Goal: Task Accomplishment & Management: Complete application form

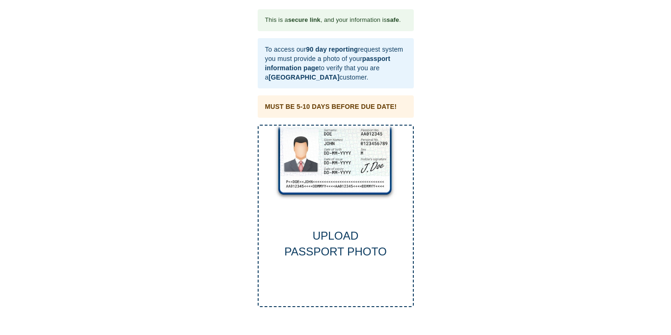
click at [348, 170] on div "UPLOAD PASSPORT PHOTO" at bounding box center [336, 216] width 156 height 183
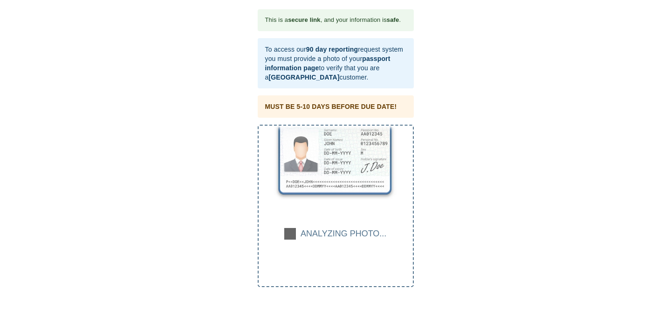
click at [324, 221] on div "ANALYZING PHOTO..." at bounding box center [336, 206] width 156 height 163
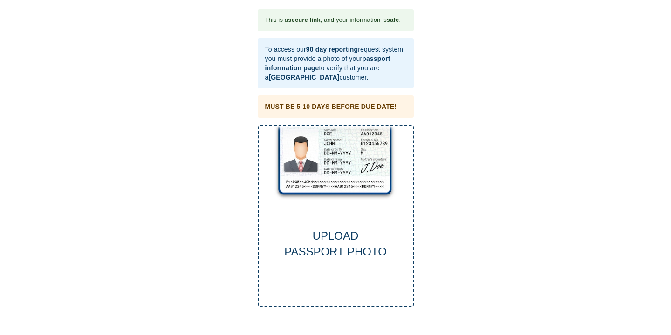
click at [326, 165] on div "UPLOAD PASSPORT PHOTO" at bounding box center [336, 216] width 156 height 183
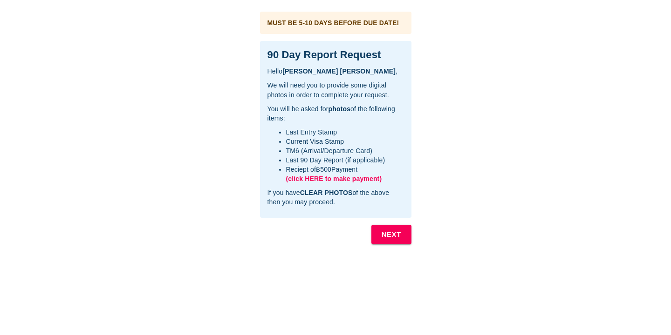
click at [387, 237] on b "NEXT" at bounding box center [391, 235] width 20 height 12
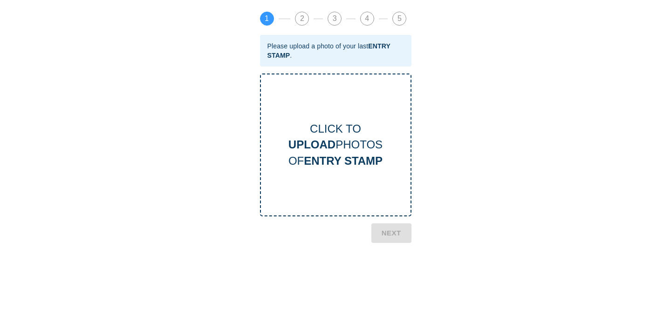
click at [362, 153] on div "CLICK TO UPLOAD PHOTOS OF ENTRY STAMP" at bounding box center [335, 145] width 149 height 48
click at [402, 279] on button "NEXT" at bounding box center [391, 279] width 40 height 20
click at [358, 95] on div "CLICK TO UPLOAD PHOTOS OF CURRENT VISA" at bounding box center [335, 145] width 151 height 143
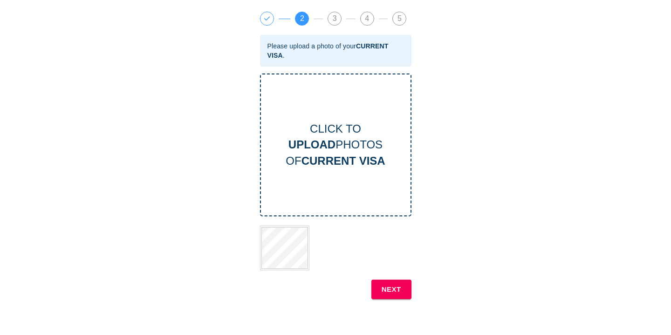
click at [394, 292] on b "NEXT" at bounding box center [391, 290] width 20 height 12
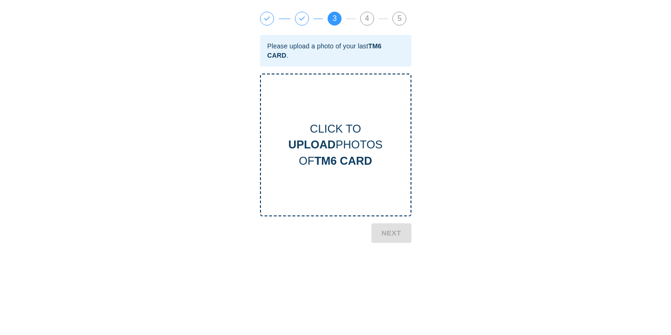
click at [337, 145] on div "CLICK TO UPLOAD PHOTOS OF TM6 CARD" at bounding box center [335, 145] width 149 height 48
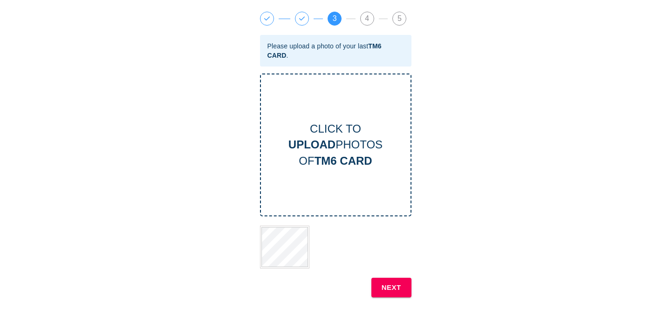
click at [392, 287] on b "NEXT" at bounding box center [391, 288] width 20 height 12
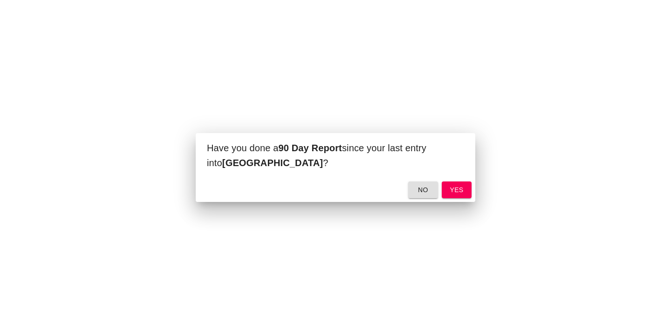
click at [459, 191] on span "yes" at bounding box center [456, 190] width 15 height 12
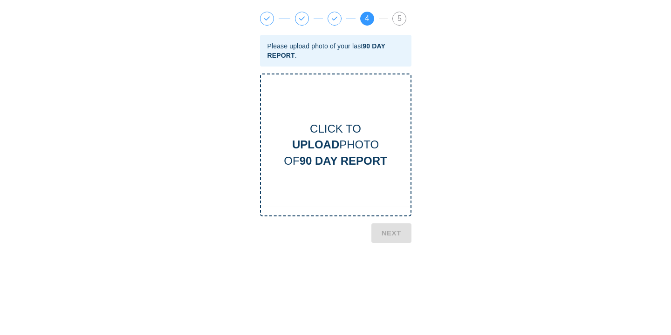
click at [366, 159] on b "90 DAY REPORT" at bounding box center [343, 161] width 88 height 13
click at [390, 274] on b "NEXT" at bounding box center [391, 274] width 20 height 12
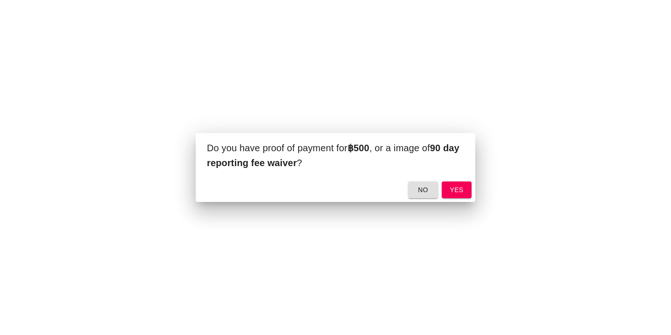
click at [457, 190] on span "yes" at bounding box center [456, 190] width 15 height 12
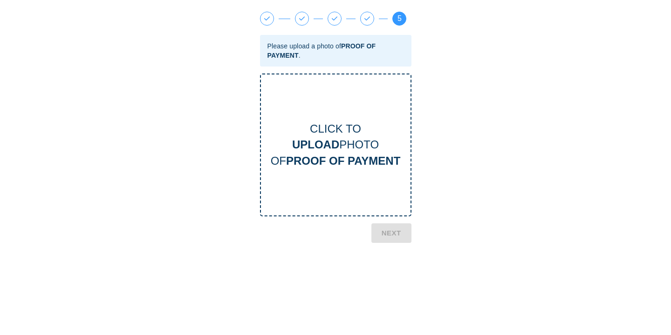
click at [360, 158] on b "PROOF OF PAYMENT" at bounding box center [343, 161] width 114 height 13
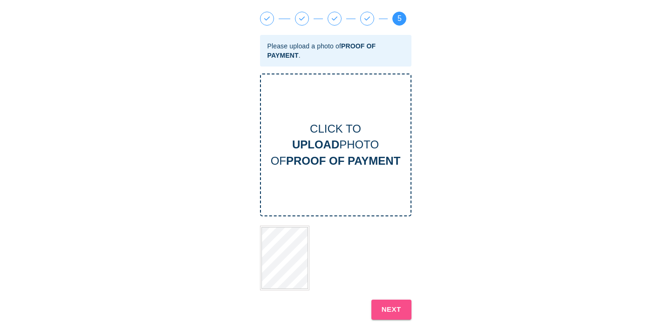
click at [394, 308] on b "NEXT" at bounding box center [391, 310] width 20 height 12
